Goal: Transaction & Acquisition: Purchase product/service

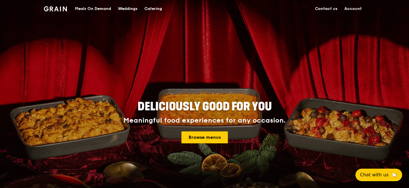
click at [155, 10] on div "Catering" at bounding box center [153, 8] width 18 height 17
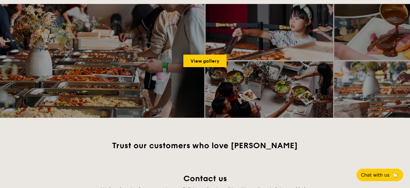
scroll to position [669, 0]
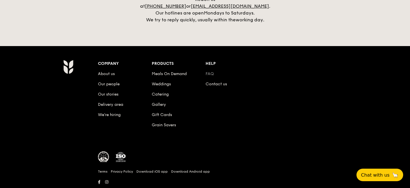
click at [213, 72] on link "FAQ" at bounding box center [210, 74] width 8 height 5
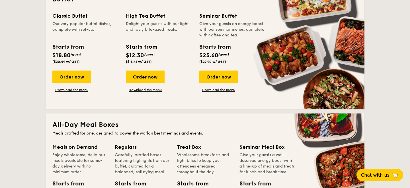
scroll to position [271, 0]
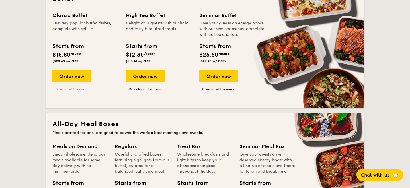
click at [80, 88] on link "Download the menu" at bounding box center [71, 89] width 39 height 5
click at [68, 79] on div "Order now" at bounding box center [71, 76] width 39 height 13
